Goal: Navigation & Orientation: Find specific page/section

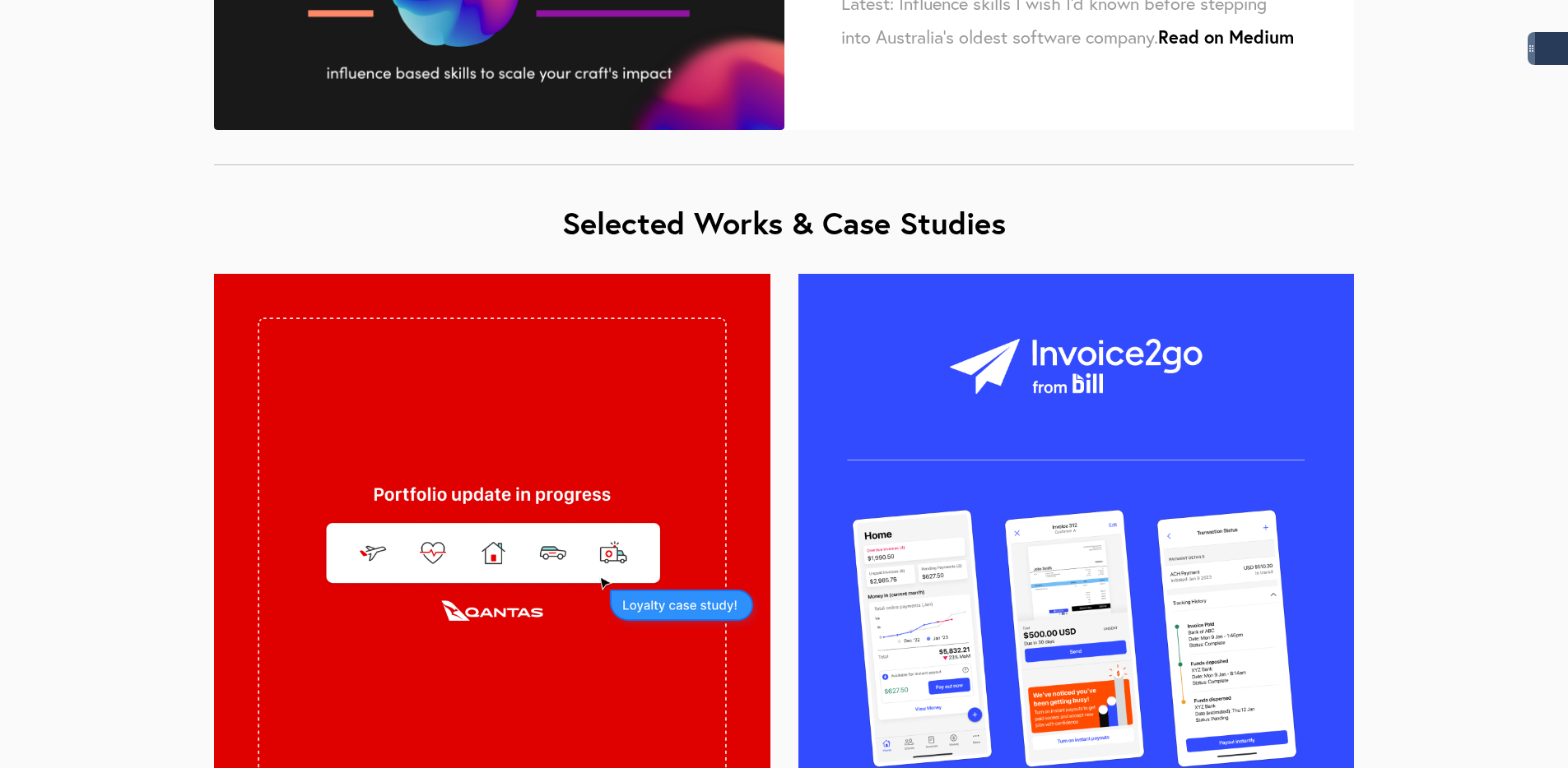
scroll to position [908, 0]
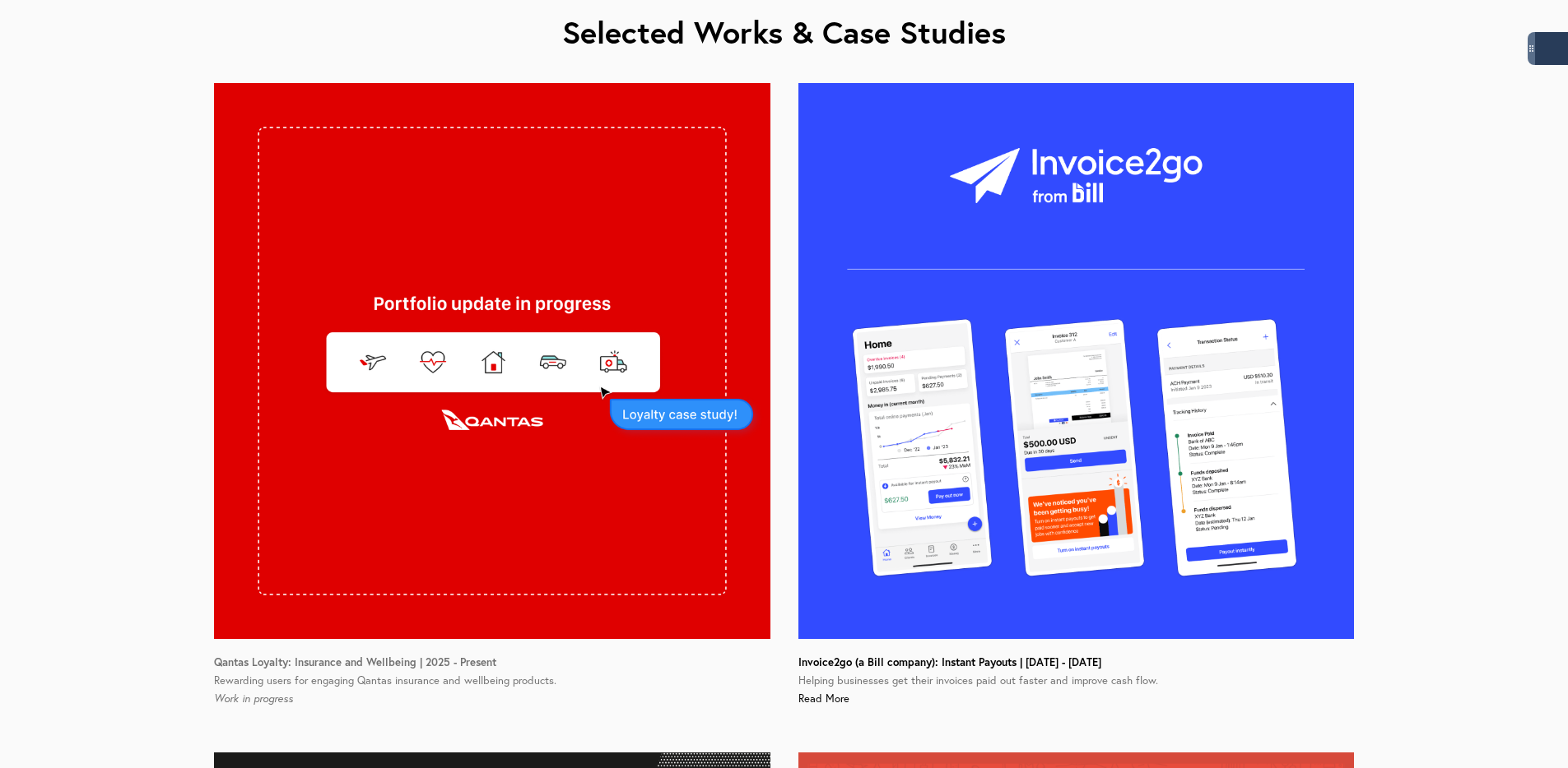
click at [566, 302] on img at bounding box center [492, 361] width 556 height 556
click at [342, 660] on strong "Qantas Loyalty: Insurance and Wellbeing | 2025 - Present" at bounding box center [355, 662] width 282 height 15
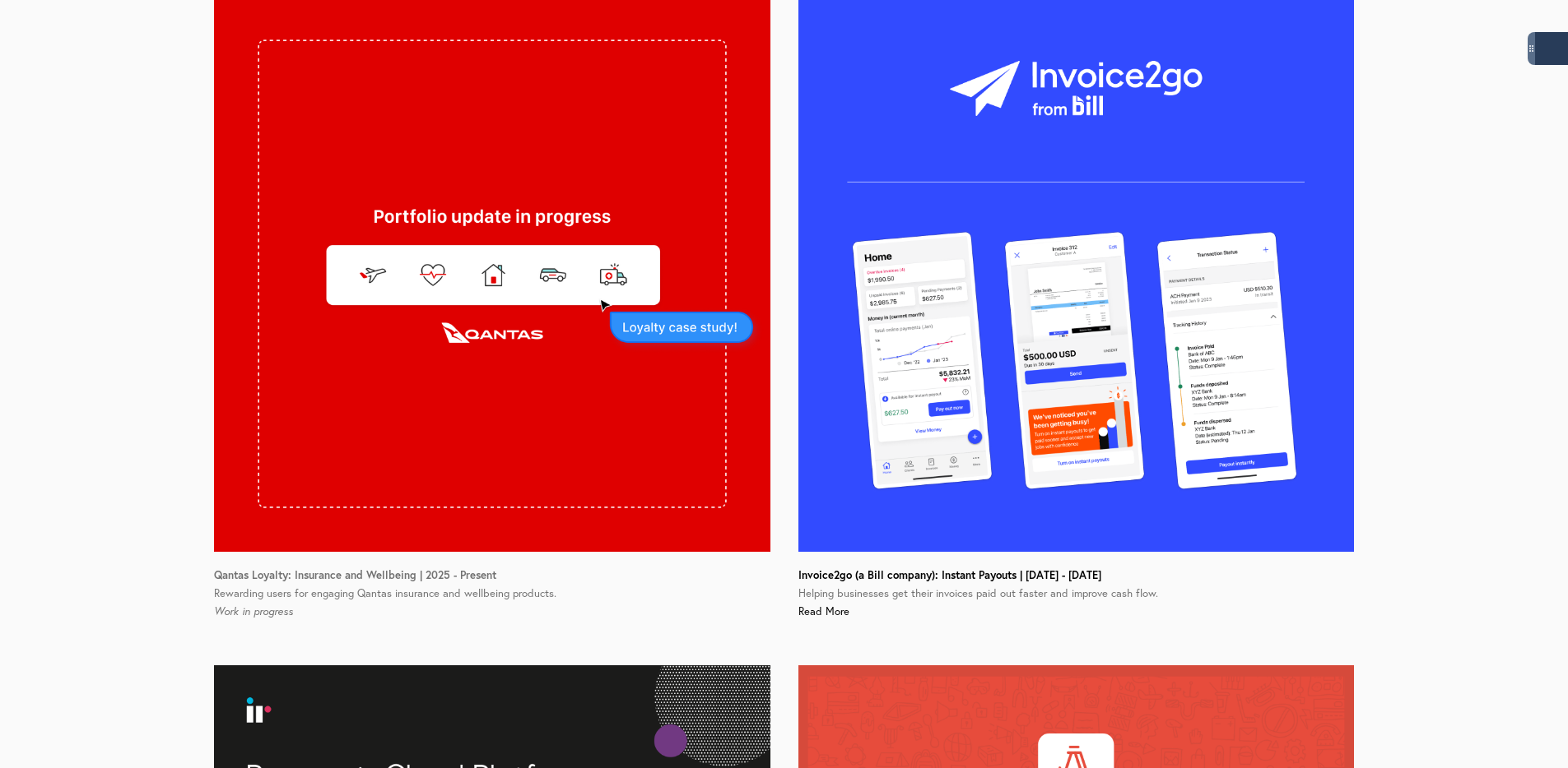
click at [239, 609] on em "Work in progress" at bounding box center [253, 611] width 79 height 13
click at [838, 613] on link "Read More" at bounding box center [823, 611] width 51 height 13
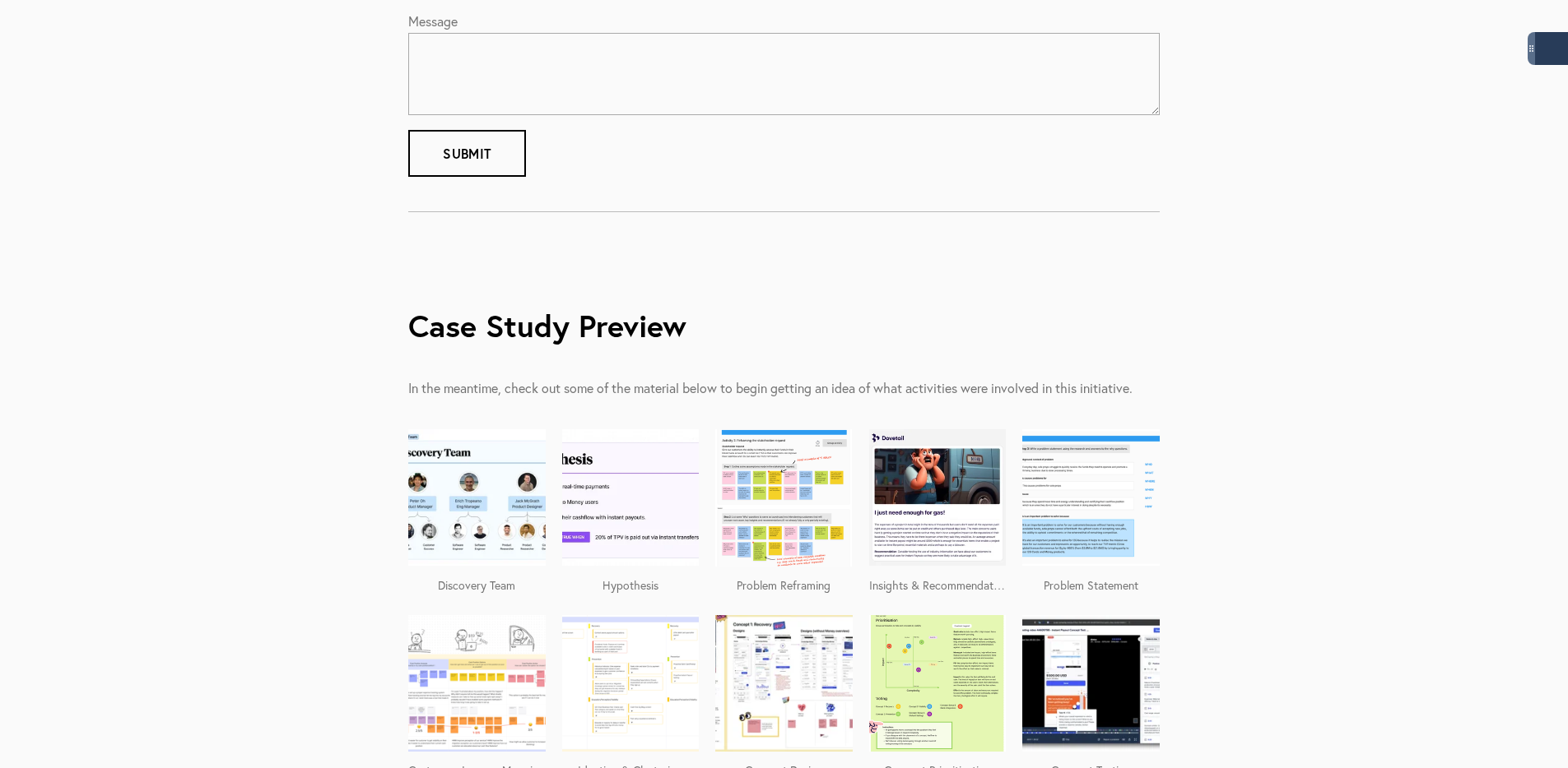
scroll to position [1410, 0]
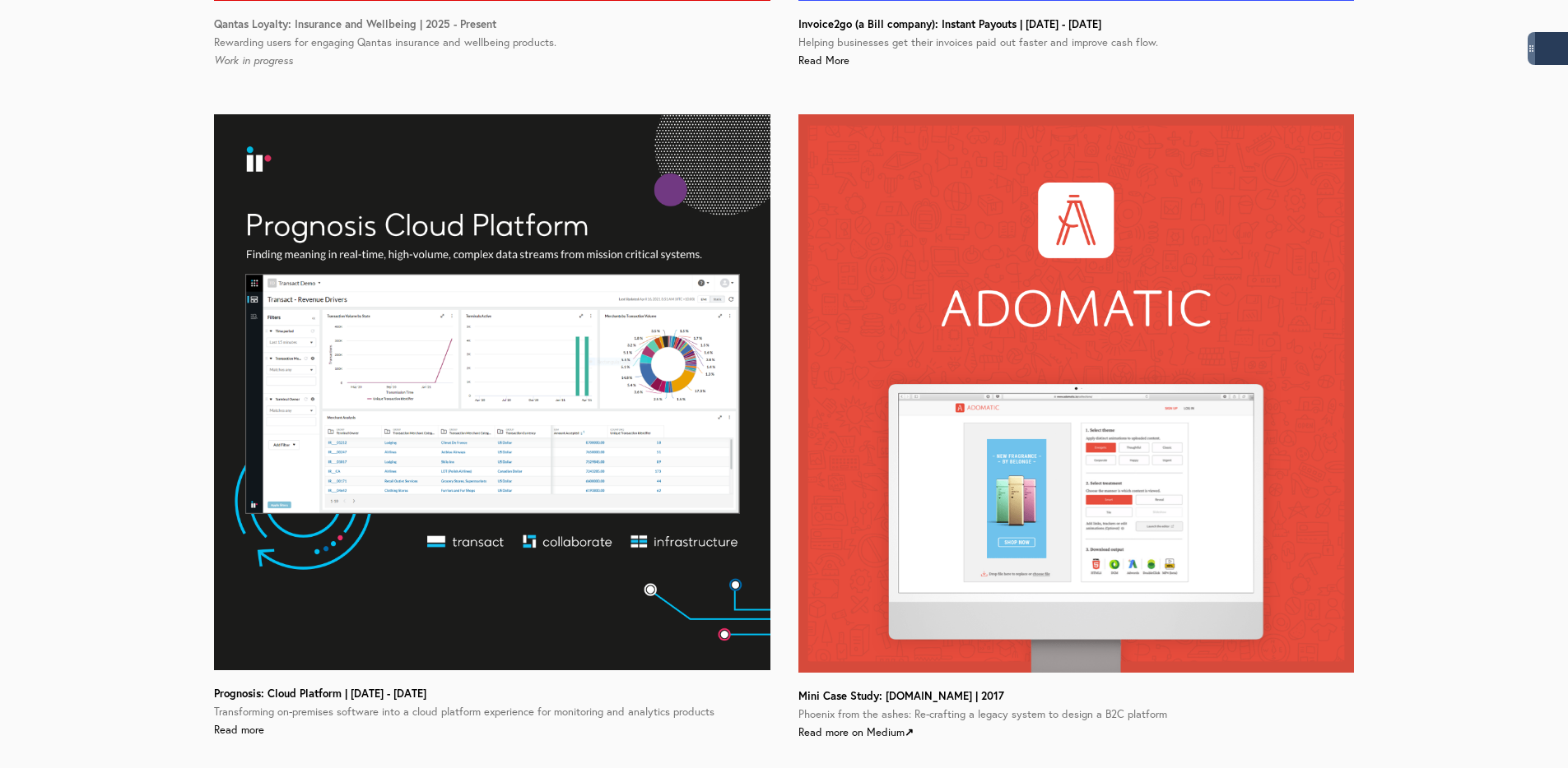
scroll to position [1557, 0]
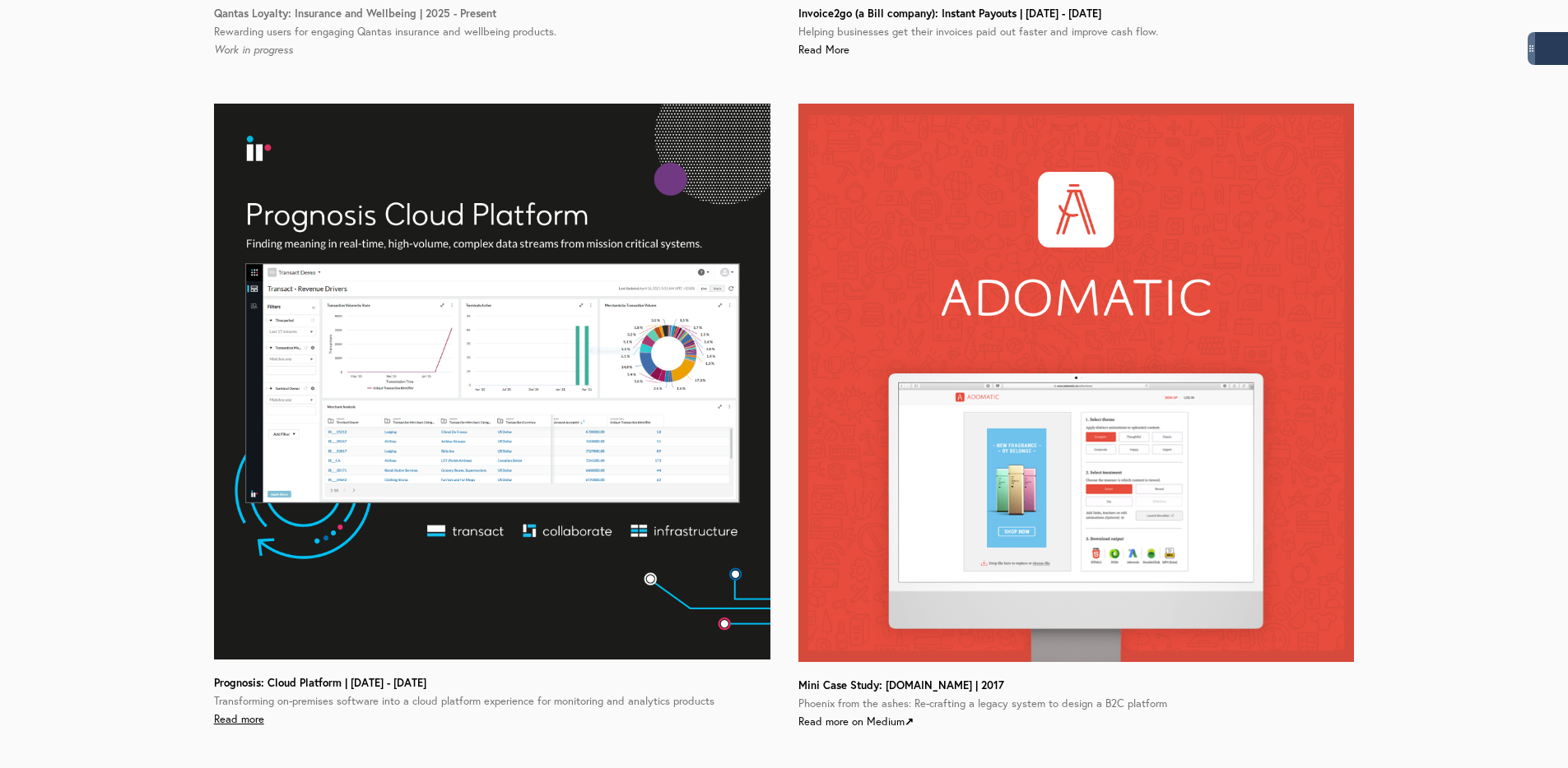
click at [258, 719] on link "Read more" at bounding box center [238, 719] width 50 height 13
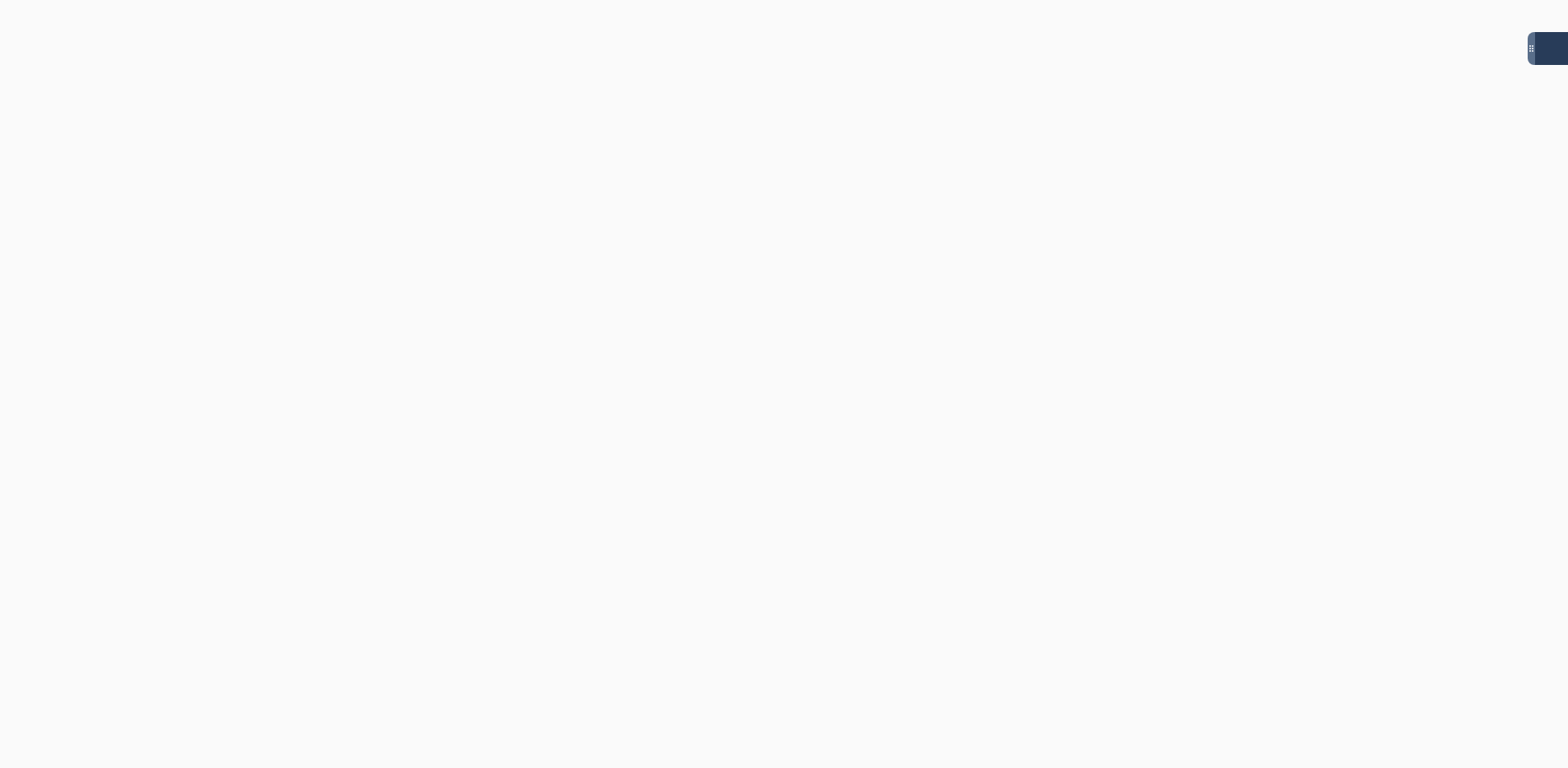
scroll to position [1754, 0]
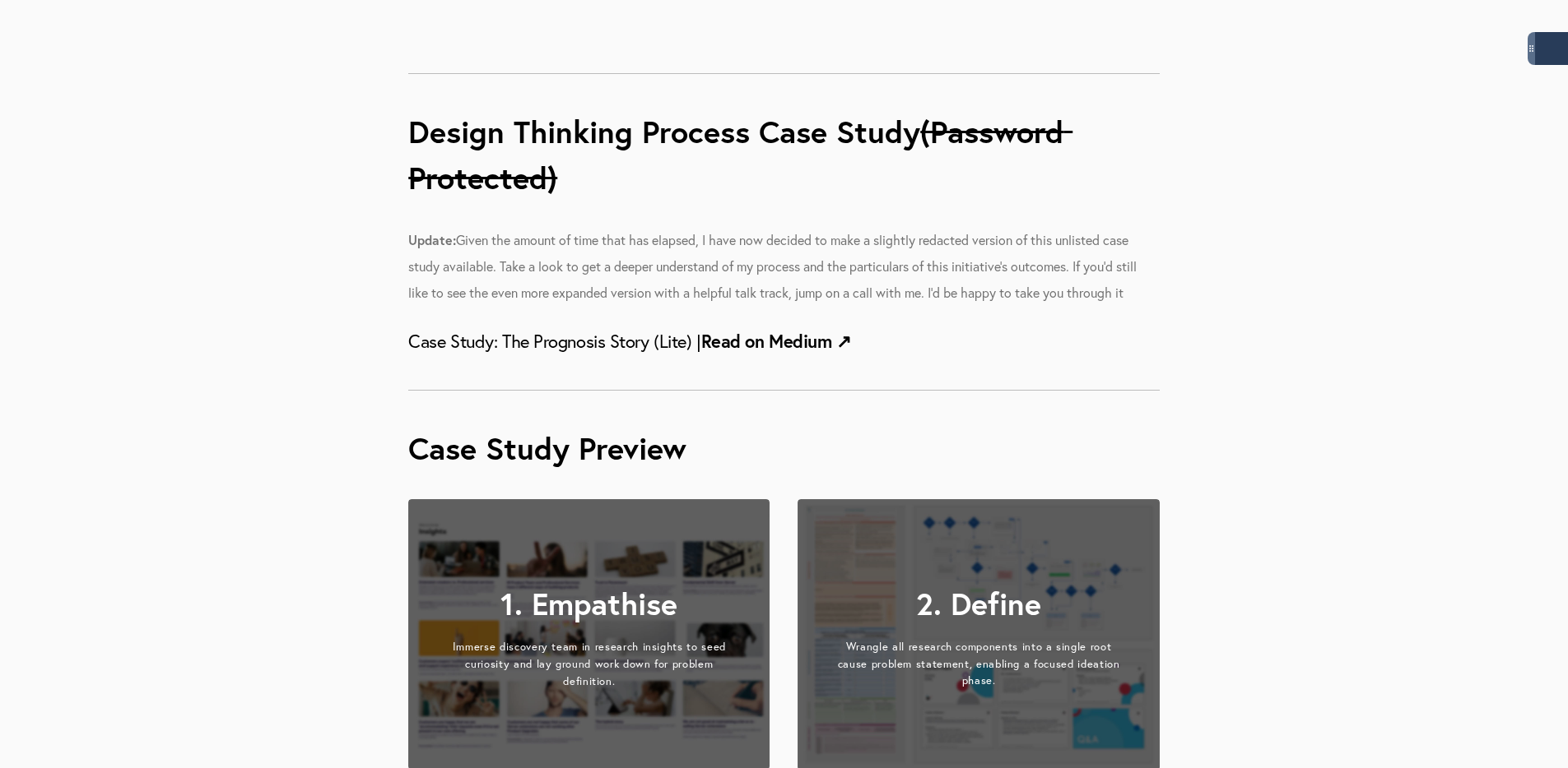
scroll to position [1649, 0]
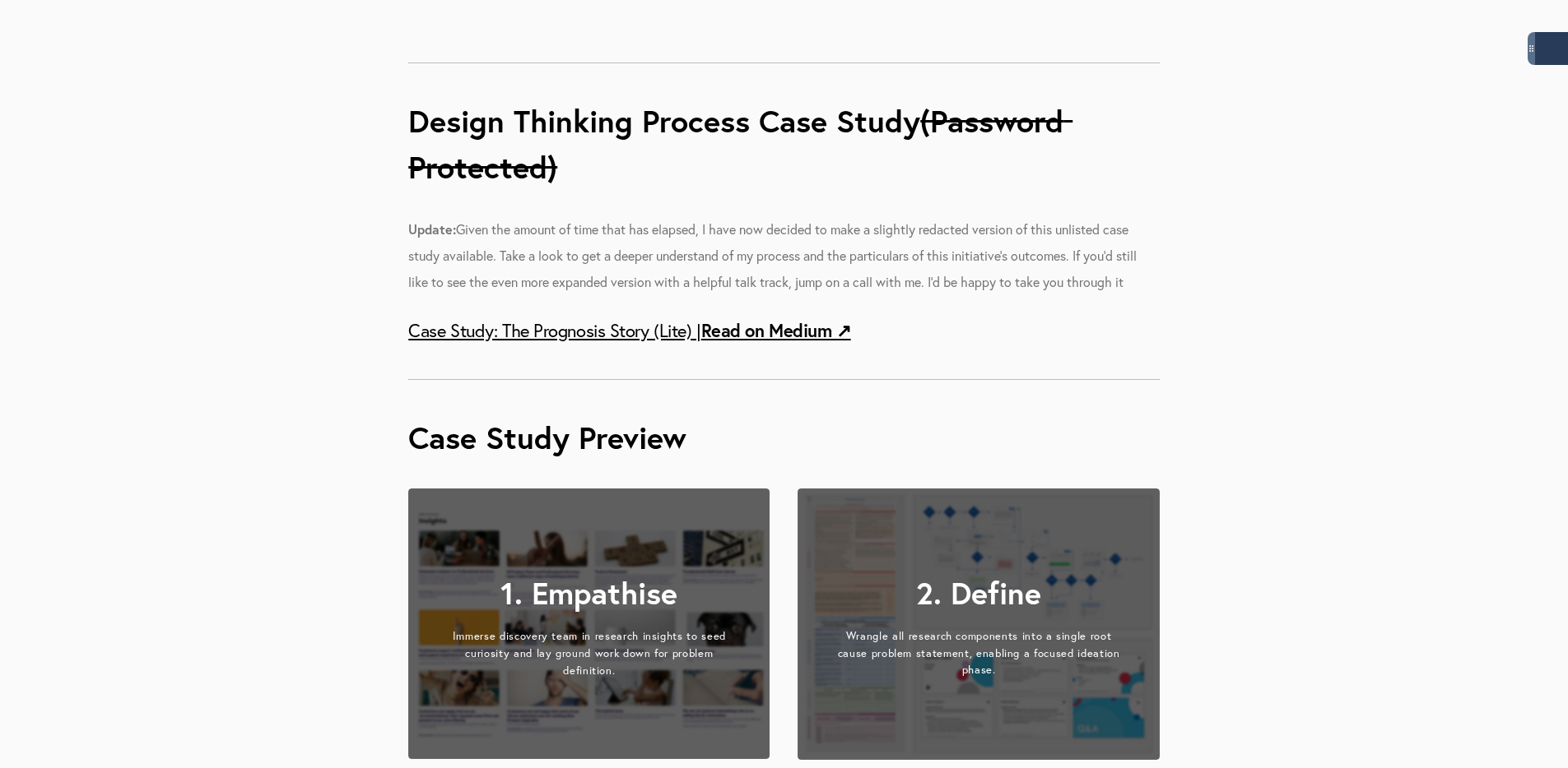
click at [558, 325] on link "Case Study: The Prognosis Story (Lite) | Read on Medium ↗︎" at bounding box center [628, 330] width 442 height 23
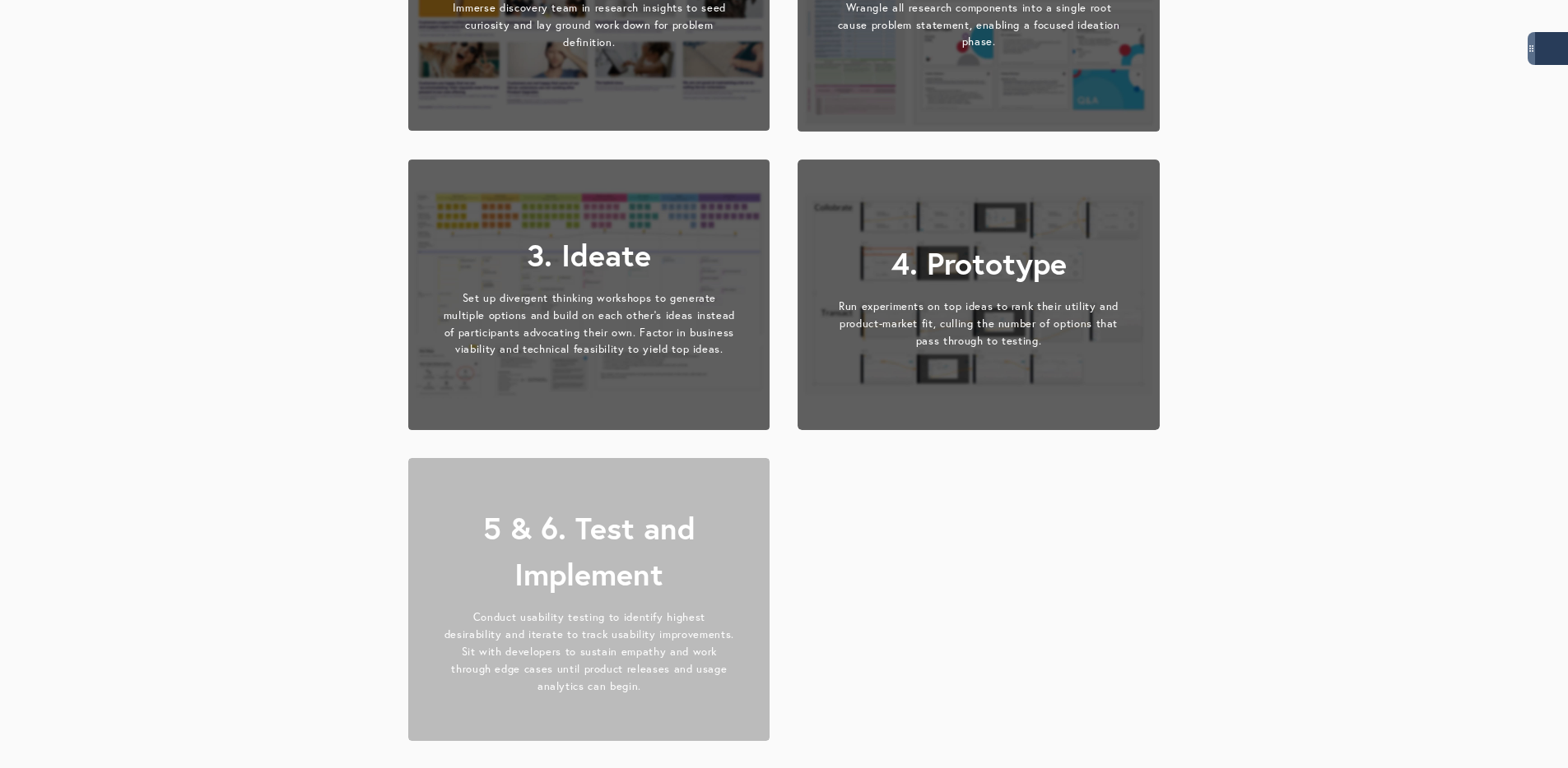
scroll to position [2362, 0]
